Goal: Task Accomplishment & Management: Manage account settings

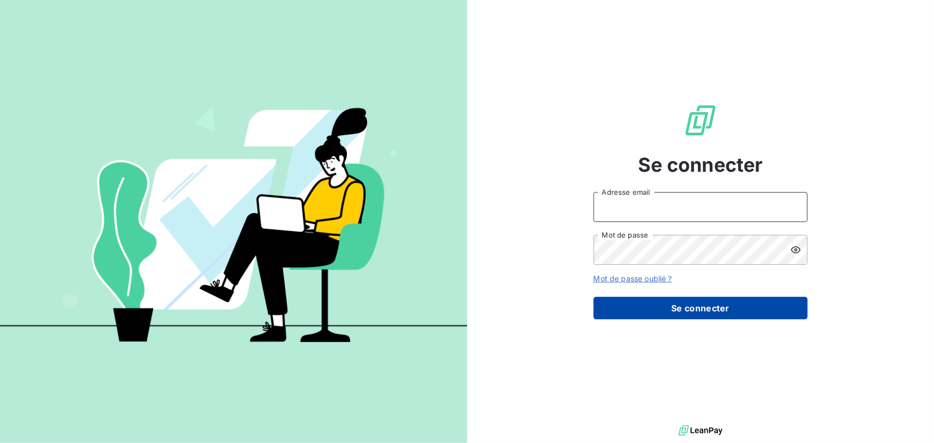
type input "[EMAIL_ADDRESS][DOMAIN_NAME]"
click at [678, 304] on button "Se connecter" at bounding box center [700, 308] width 214 height 22
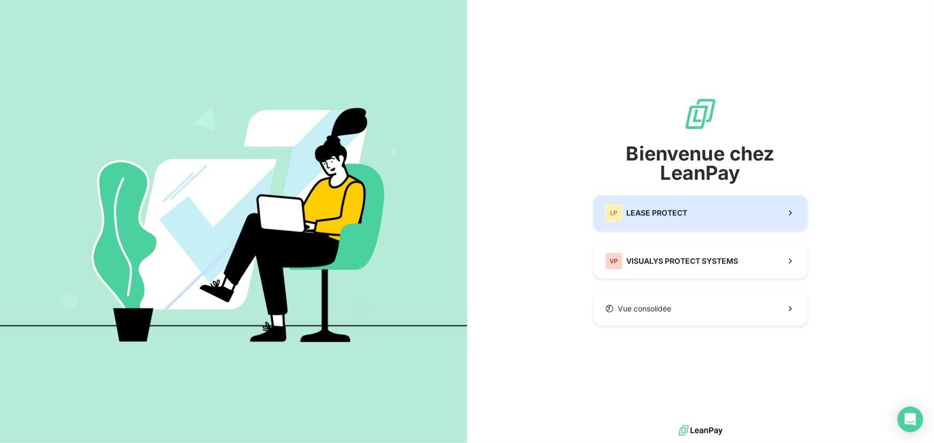
click at [715, 223] on button "LP LEASE PROTECT" at bounding box center [700, 212] width 214 height 35
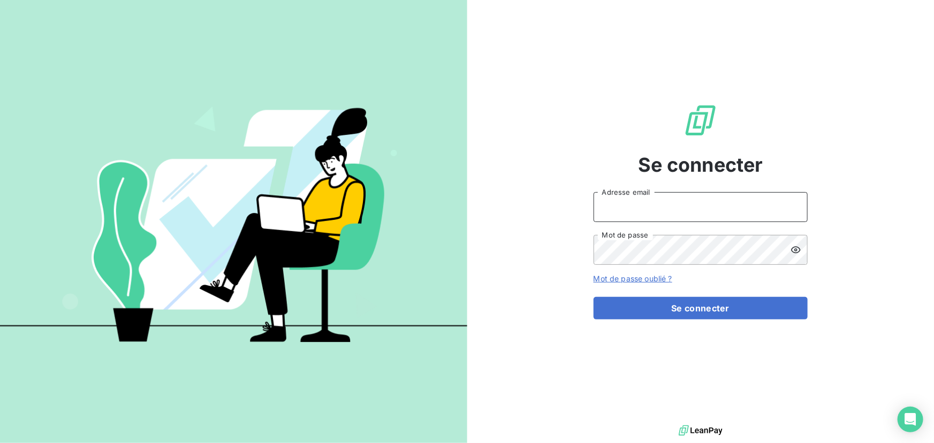
type input "[EMAIL_ADDRESS][DOMAIN_NAME]"
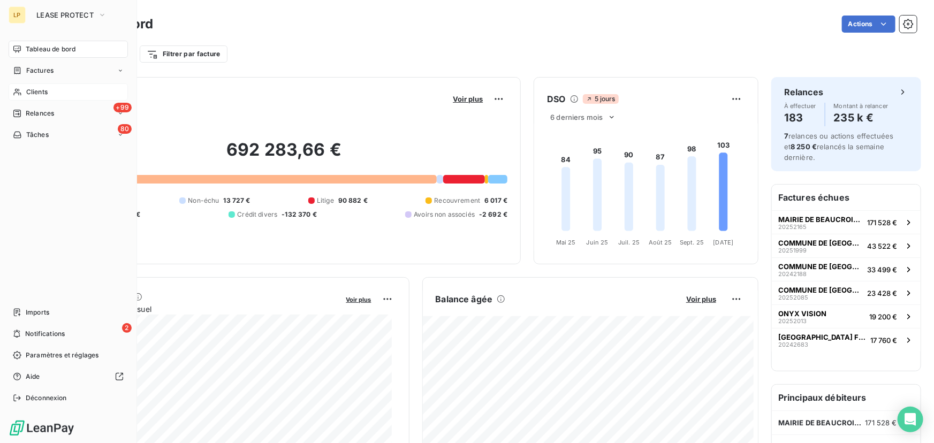
click at [37, 95] on span "Clients" at bounding box center [36, 92] width 21 height 10
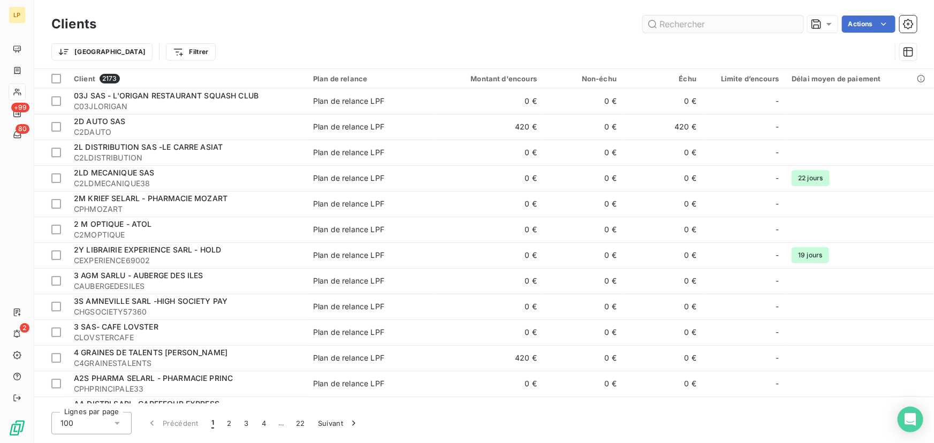
click at [669, 27] on input "text" at bounding box center [723, 24] width 160 height 17
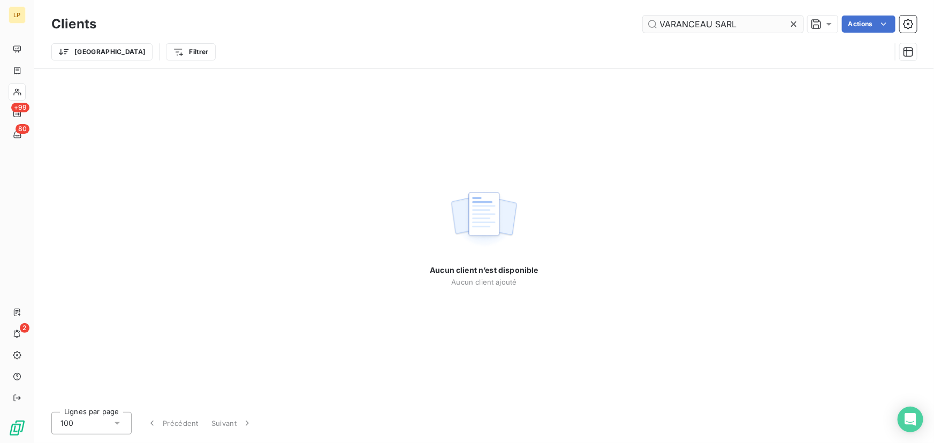
click at [675, 25] on input "VARANCEAU SARL" at bounding box center [723, 24] width 160 height 17
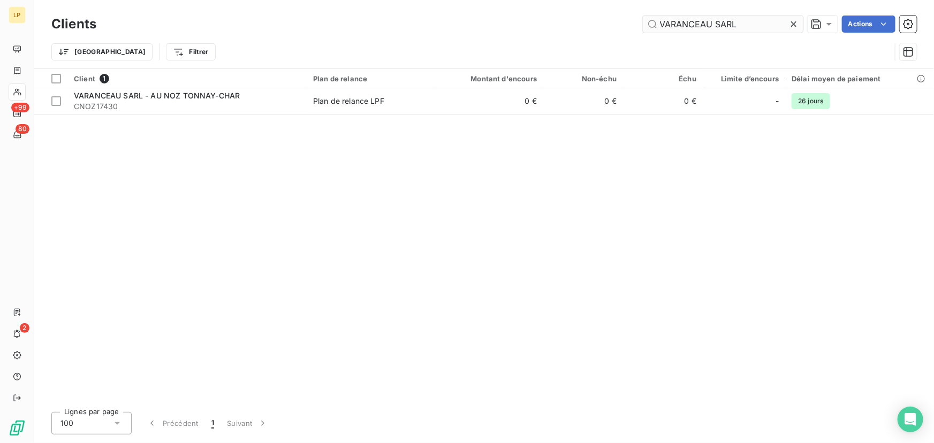
type input "VARANCEAU SARL"
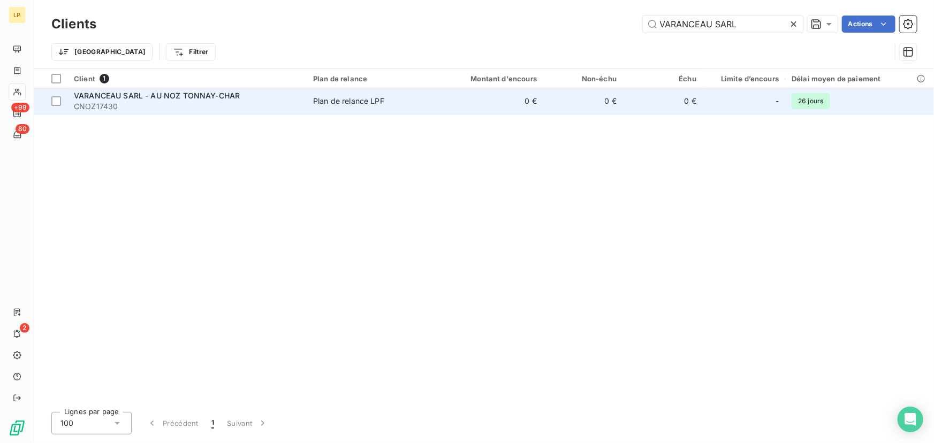
click at [481, 95] on td "0 €" at bounding box center [489, 101] width 107 height 26
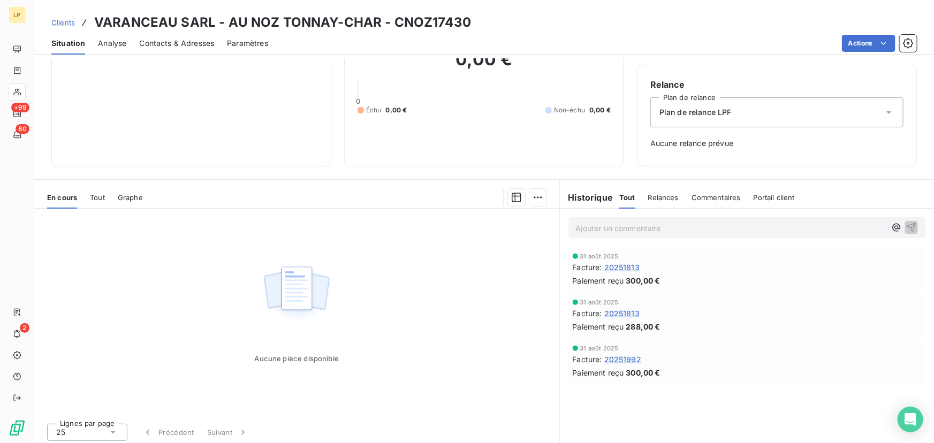
scroll to position [84, 0]
click at [628, 306] on span "20251813" at bounding box center [621, 309] width 35 height 11
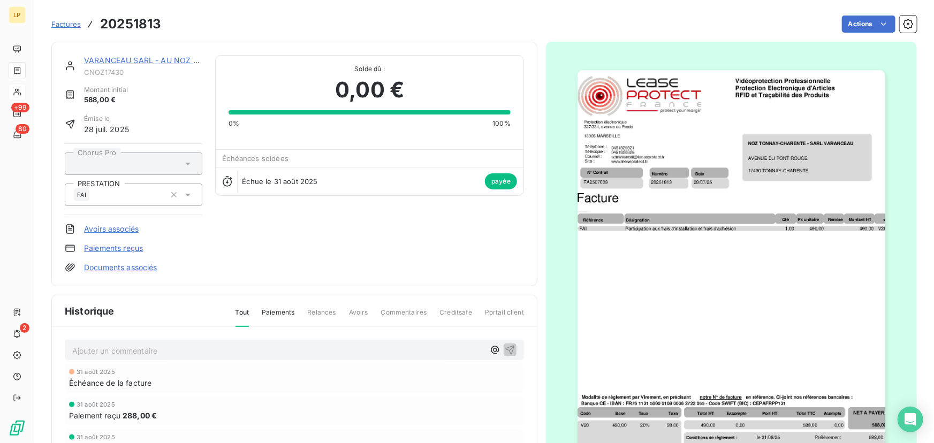
click at [146, 56] on link "VARANCEAU SARL - AU NOZ TONNAY-CHAR" at bounding box center [167, 60] width 166 height 9
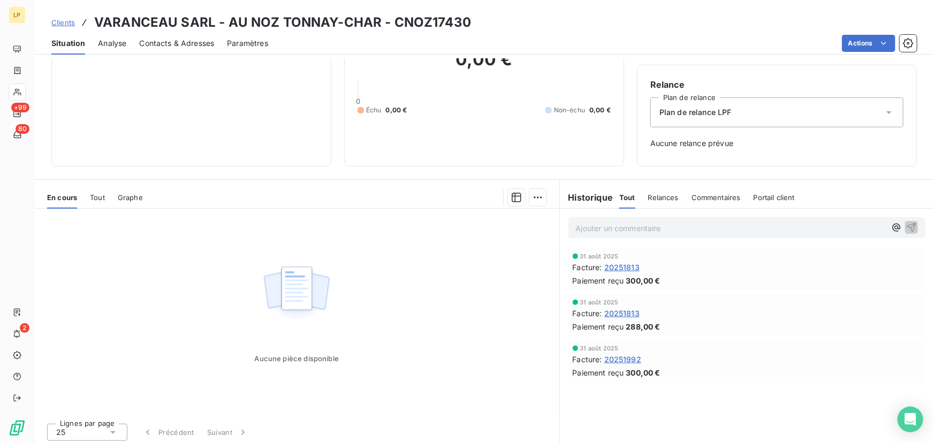
scroll to position [84, 0]
click at [629, 360] on span "20251992" at bounding box center [622, 355] width 37 height 11
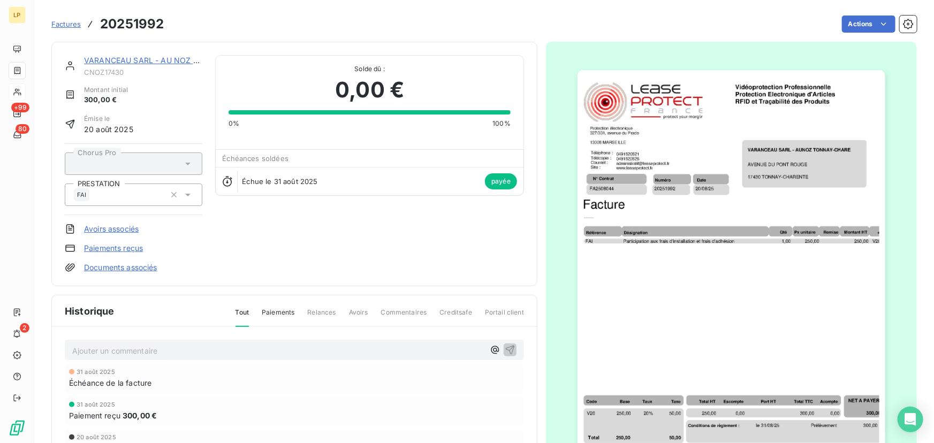
click at [142, 60] on link "VARANCEAU SARL - AU NOZ TONNAY-CHAR" at bounding box center [167, 60] width 166 height 9
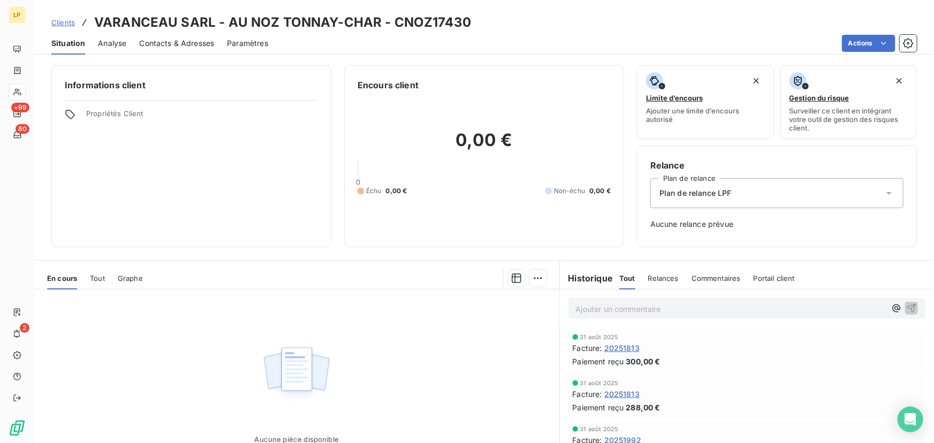
click at [620, 346] on span "20251813" at bounding box center [621, 347] width 35 height 11
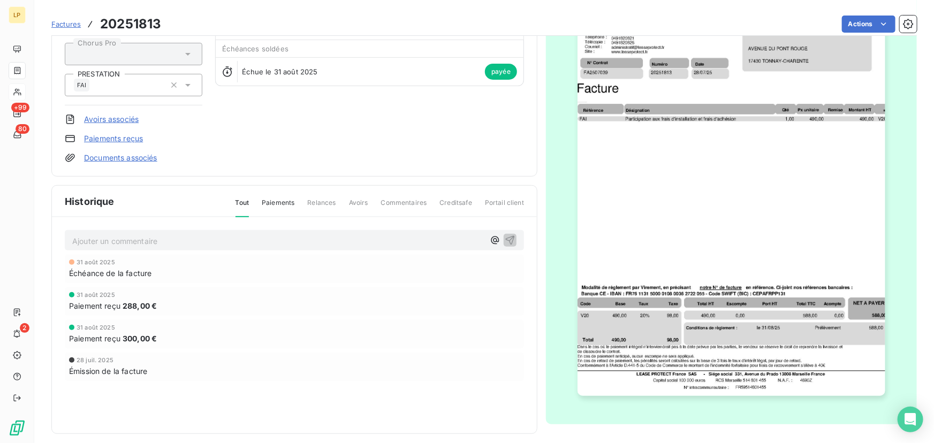
scroll to position [118, 0]
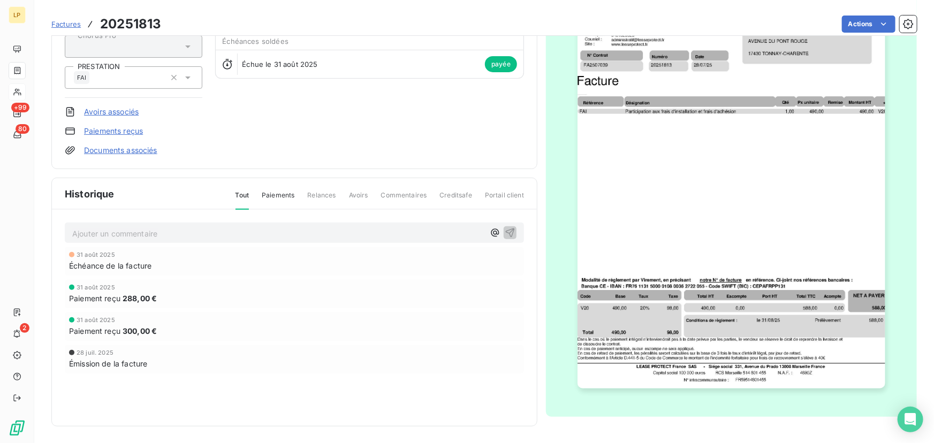
click at [100, 294] on span "Paiement reçu" at bounding box center [94, 298] width 51 height 11
click at [175, 306] on div "[DATE] Paiement reçu 288,00 €" at bounding box center [294, 294] width 459 height 28
